Goal: Use online tool/utility: Use online tool/utility

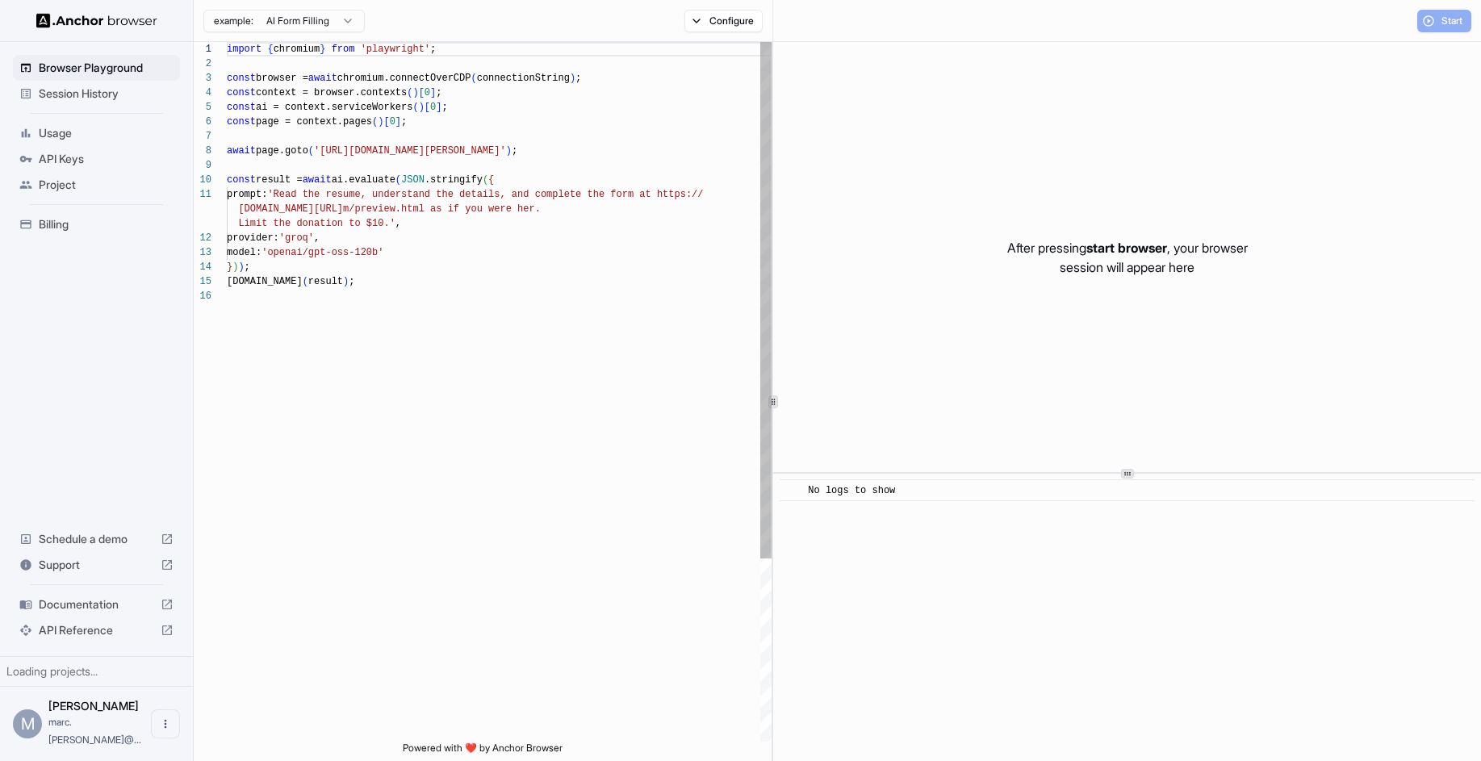
scroll to position [145, 0]
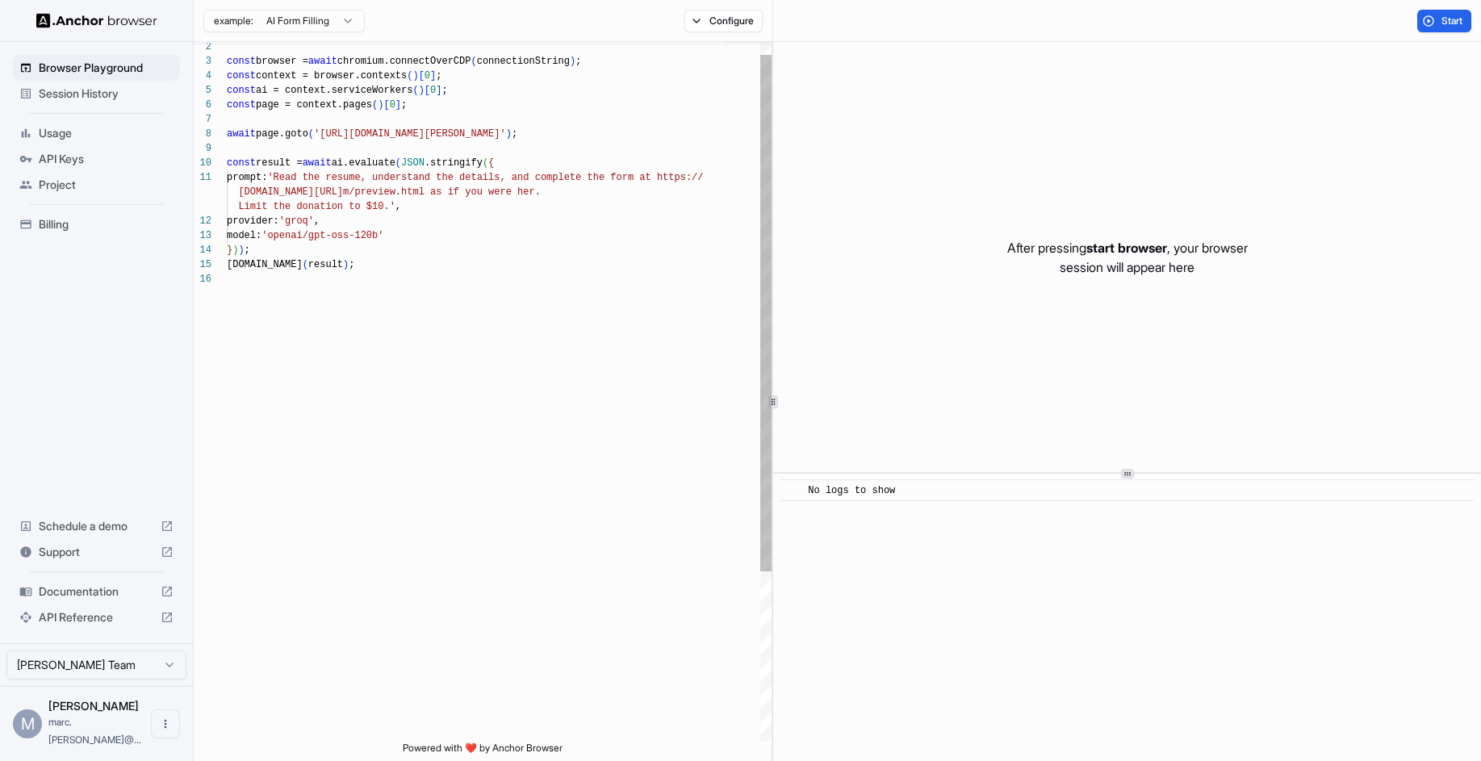
type textarea "**********"
click at [409, 216] on div "const browser = await chromium.connectOverCDP ( connectionString ) ; const cont…" at bounding box center [499, 498] width 545 height 947
click at [431, 236] on div "model: 'openai/gpt-oss-120b'" at bounding box center [499, 232] width 545 height 15
